Goal: Information Seeking & Learning: Learn about a topic

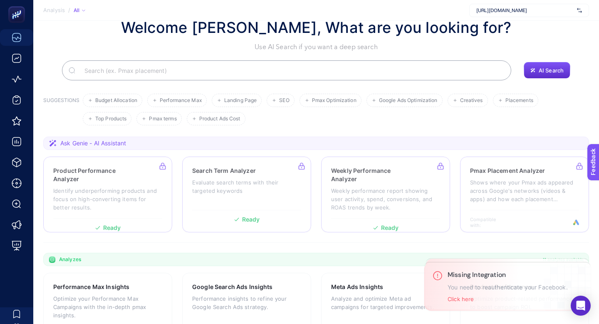
scroll to position [24, 0]
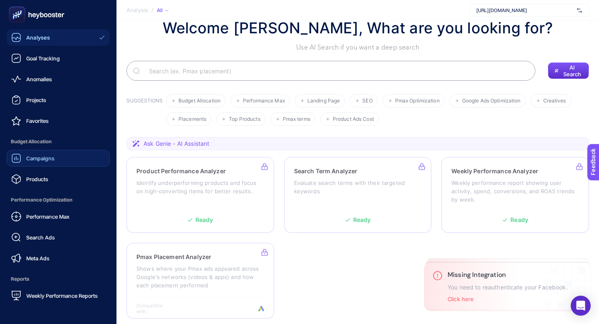
click at [34, 163] on link "Campaigns" at bounding box center [58, 158] width 103 height 17
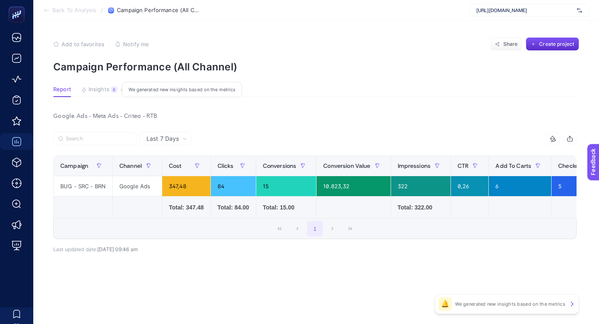
click at [114, 87] on div "8" at bounding box center [114, 89] width 6 height 7
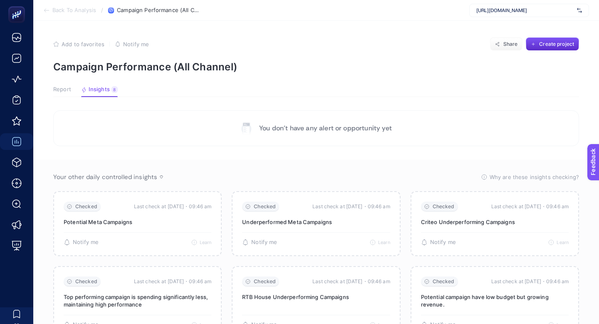
click at [65, 86] on span "Report" at bounding box center [62, 89] width 18 height 7
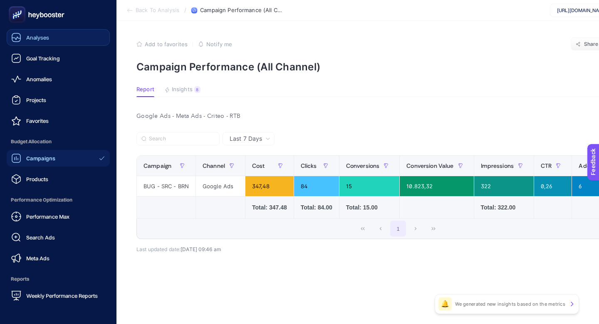
click at [39, 38] on span "Analyses" at bounding box center [37, 37] width 23 height 7
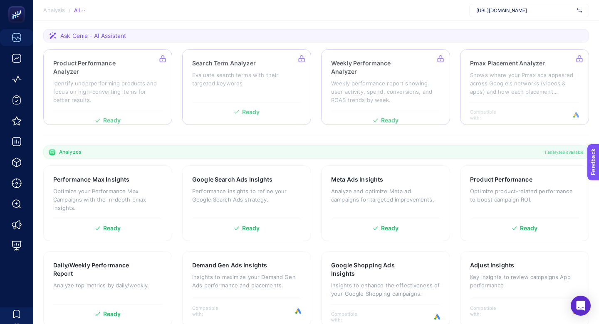
scroll to position [131, 0]
click at [371, 218] on div "Meta Ads Insights Analyze and optimize Meta ad campaigns for targeted improveme…" at bounding box center [385, 204] width 129 height 76
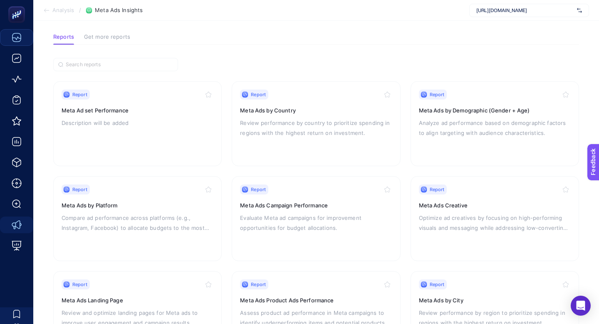
scroll to position [16, 0]
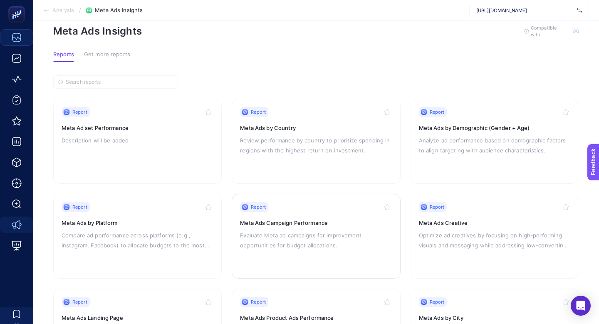
click at [275, 207] on div "Report" at bounding box center [316, 207] width 152 height 10
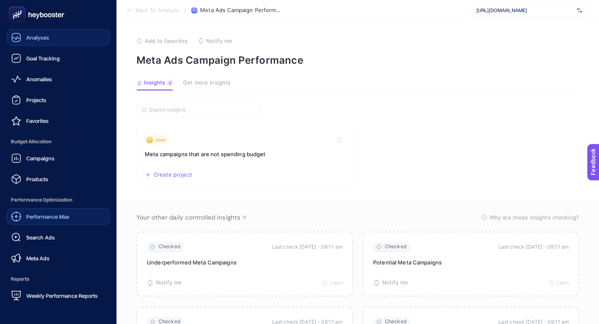
click at [47, 211] on link "Performance Max" at bounding box center [58, 216] width 103 height 17
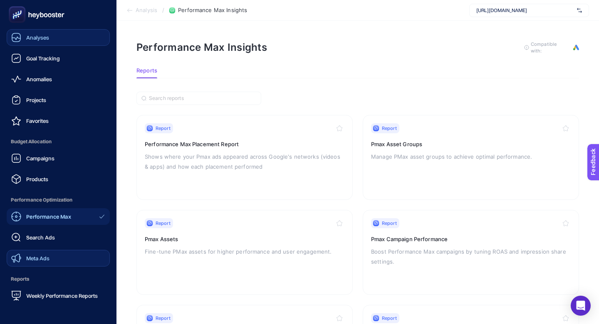
click at [42, 264] on link "Meta Ads" at bounding box center [58, 258] width 103 height 17
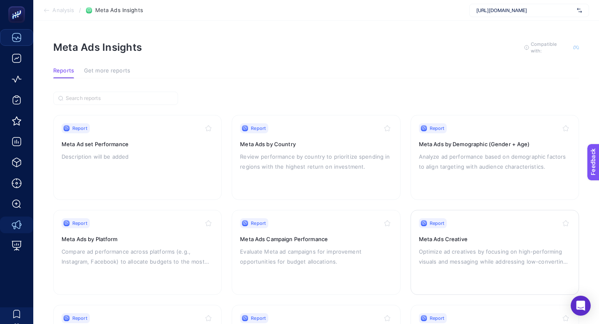
click at [436, 218] on div "Report" at bounding box center [433, 223] width 28 height 10
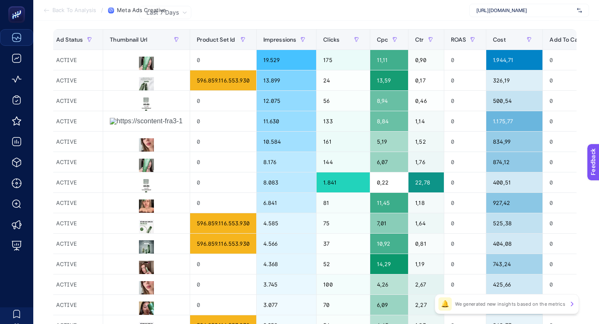
scroll to position [101, 0]
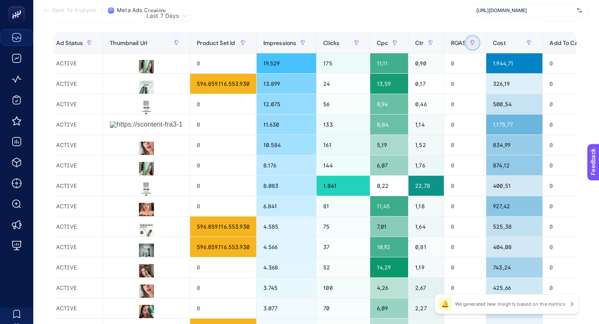
click at [471, 39] on button "button" at bounding box center [472, 42] width 13 height 13
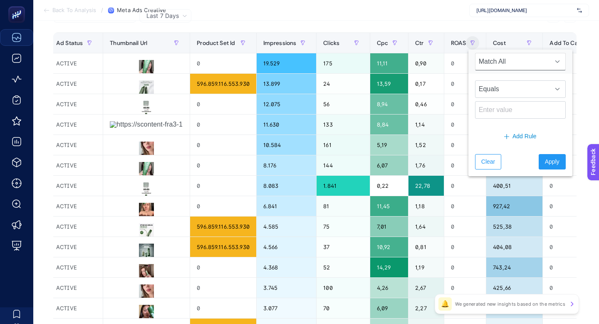
click at [493, 66] on span "Match All" at bounding box center [512, 61] width 74 height 17
click at [493, 65] on span "Match All" at bounding box center [512, 61] width 74 height 17
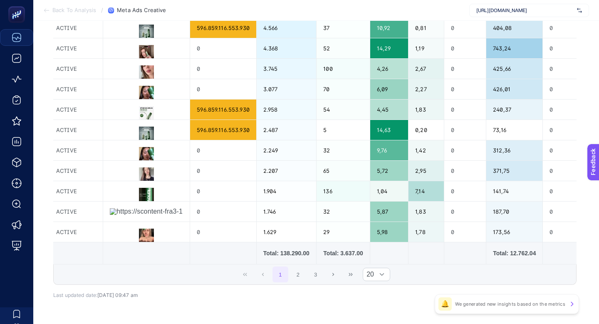
scroll to position [347, 0]
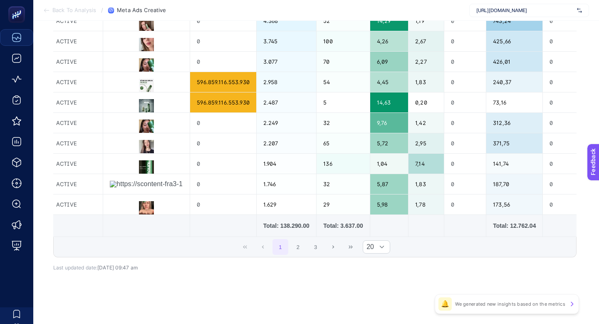
click at [438, 245] on div "1 2 3 20" at bounding box center [315, 247] width 522 height 20
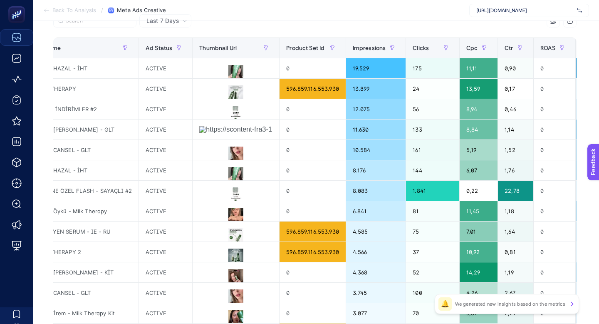
scroll to position [0, 244]
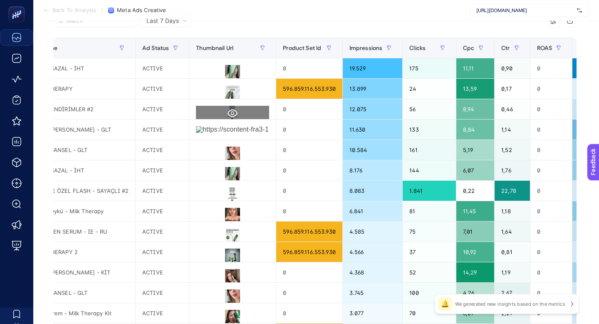
click at [228, 110] on icon at bounding box center [233, 113] width 10 height 8
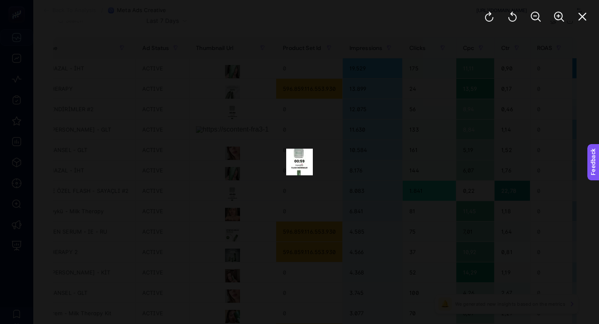
click at [453, 94] on div at bounding box center [299, 162] width 599 height 324
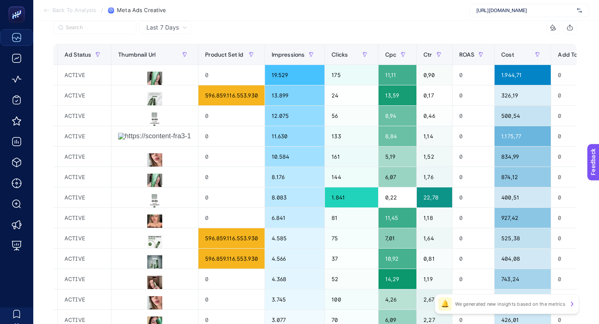
scroll to position [87, 0]
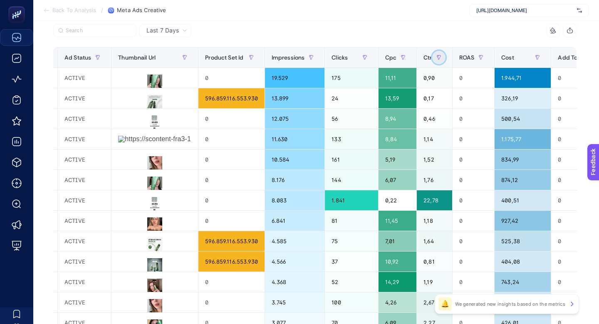
click at [441, 59] on icon "button" at bounding box center [438, 57] width 5 height 5
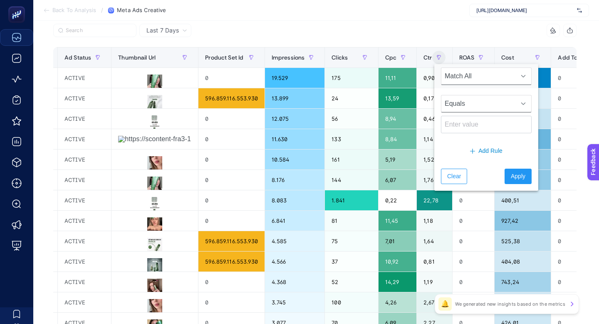
click at [450, 103] on span "Equals" at bounding box center [478, 103] width 74 height 17
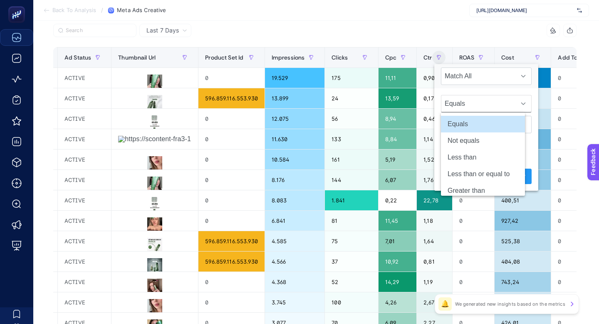
click at [450, 103] on span "Equals" at bounding box center [478, 103] width 74 height 17
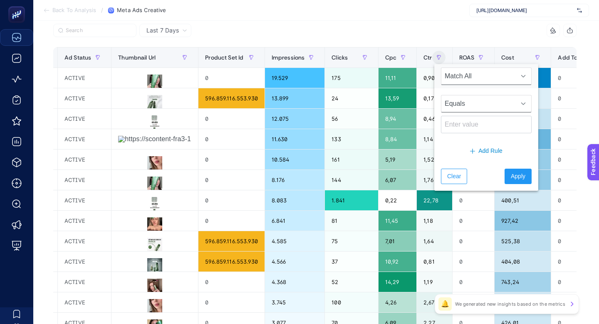
click at [470, 76] on span "Match All" at bounding box center [478, 76] width 74 height 17
click at [452, 174] on span "Clear" at bounding box center [454, 176] width 14 height 9
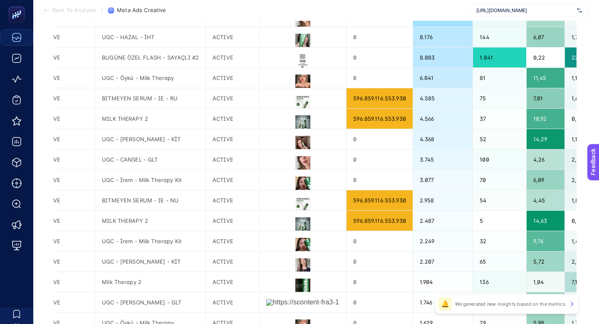
scroll to position [347, 0]
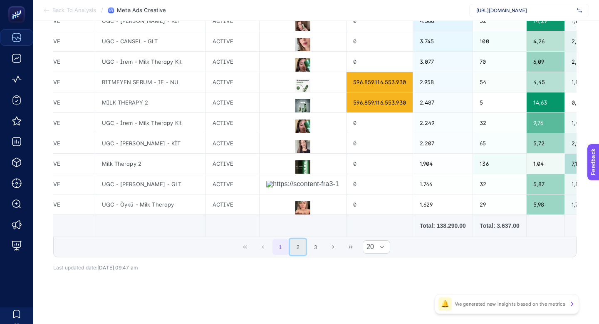
click at [297, 244] on button "2" at bounding box center [298, 247] width 16 height 16
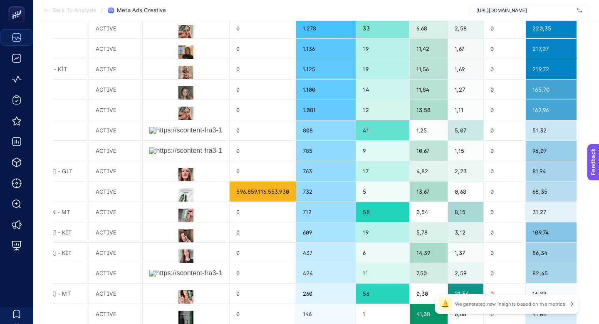
scroll to position [139, 0]
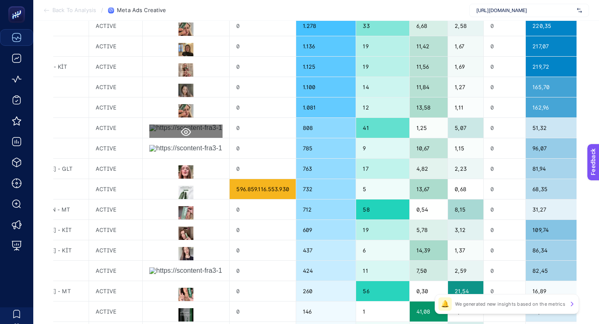
click at [175, 131] on button at bounding box center [185, 131] width 73 height 15
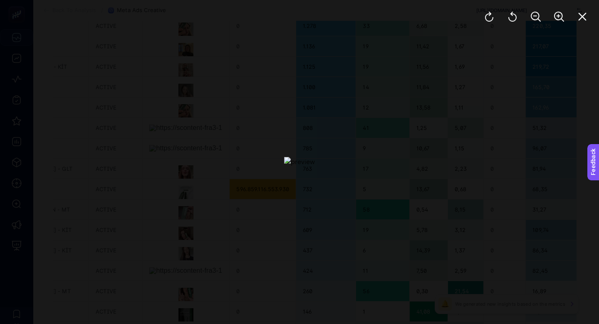
click at [393, 122] on div at bounding box center [299, 162] width 599 height 324
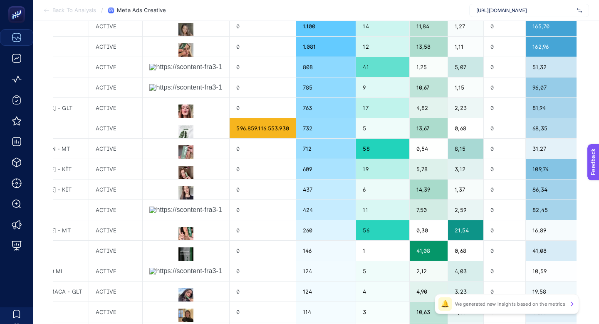
scroll to position [200, 0]
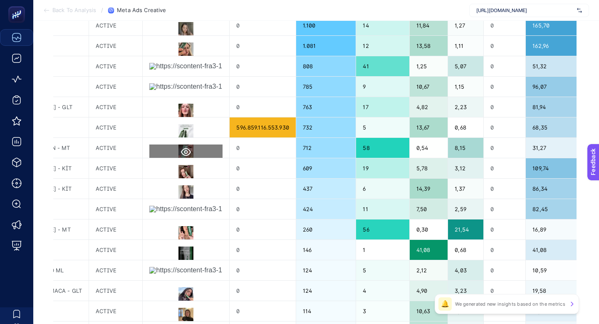
click at [182, 150] on icon at bounding box center [186, 152] width 10 height 10
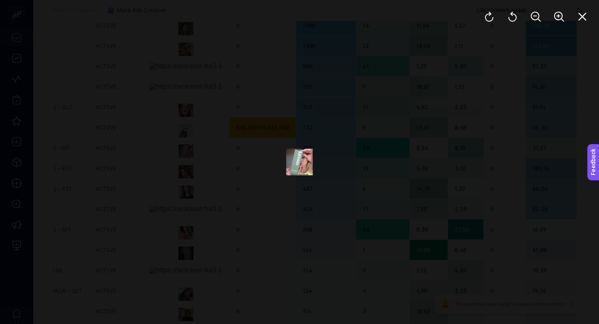
click at [414, 109] on div at bounding box center [299, 162] width 599 height 324
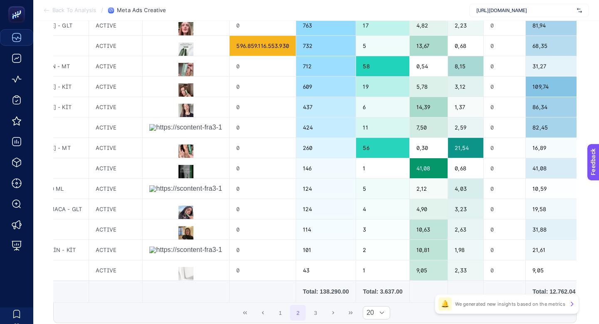
scroll to position [282, 0]
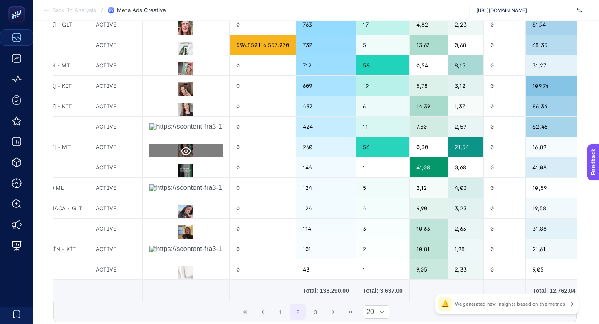
click at [178, 148] on button at bounding box center [185, 151] width 73 height 15
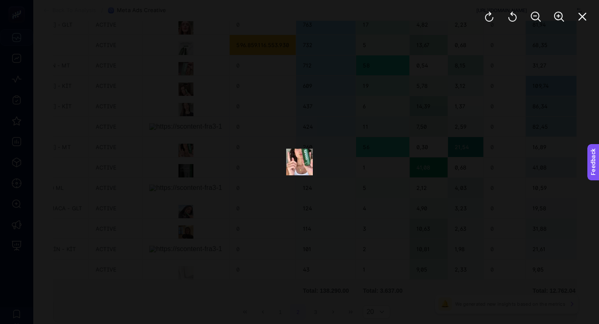
click at [434, 118] on div at bounding box center [299, 162] width 599 height 324
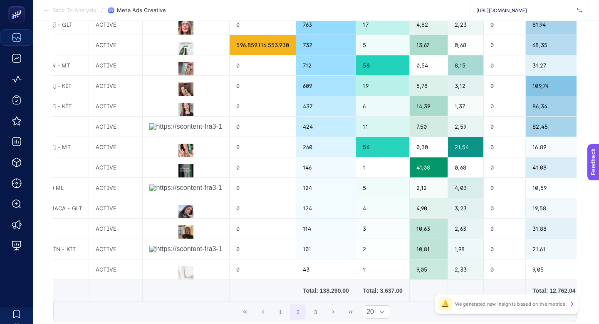
scroll to position [347, 0]
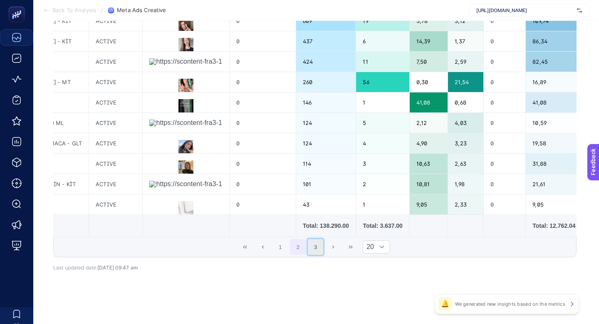
click at [312, 250] on button "3" at bounding box center [316, 247] width 16 height 16
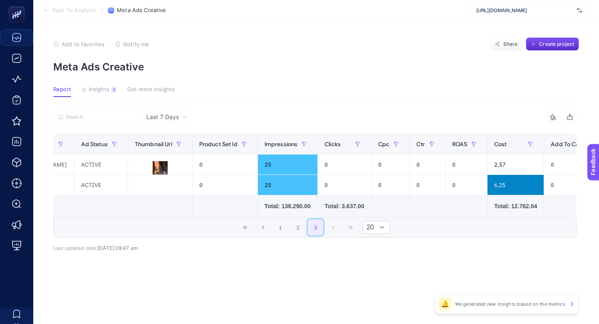
scroll to position [0, 0]
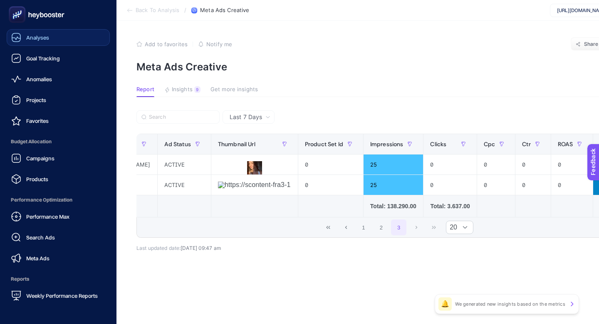
click at [26, 42] on link "Analyses" at bounding box center [58, 37] width 103 height 17
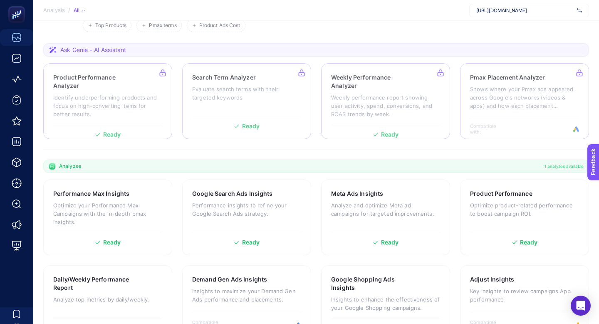
scroll to position [131, 0]
